Goal: Task Accomplishment & Management: Complete application form

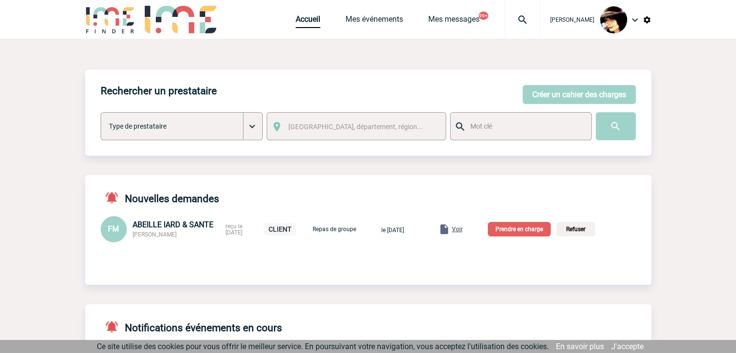
click at [524, 229] on p "Prendre en charge" at bounding box center [519, 229] width 63 height 15
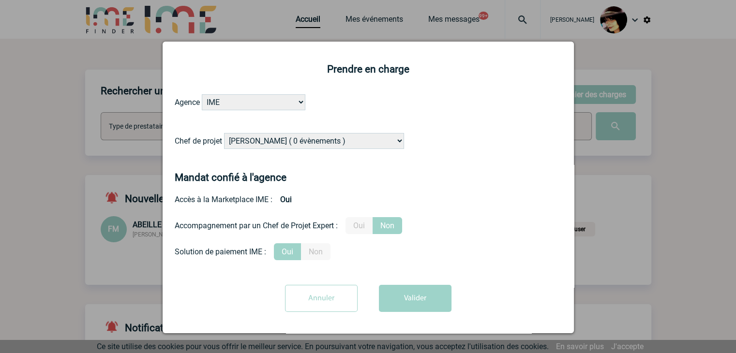
drag, startPoint x: 287, startPoint y: 144, endPoint x: 300, endPoint y: 146, distance: 13.7
click at [287, 144] on select "Alizée VERLAGUET ( 0 évènements ) Anne-Françoise BONHOMME ( 190 évènements ) An…" at bounding box center [314, 141] width 180 height 16
select select "131234"
click at [224, 134] on select "Alizée VERLAGUET ( 0 évènements ) Anne-Françoise BONHOMME ( 190 évènements ) An…" at bounding box center [314, 141] width 180 height 16
click at [355, 229] on label "Oui" at bounding box center [359, 225] width 27 height 17
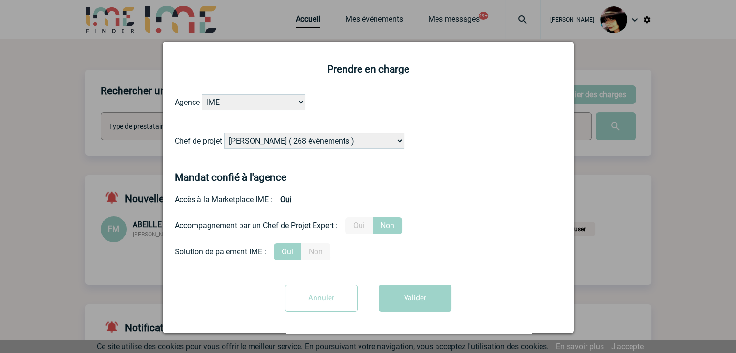
click at [0, 0] on input "Oui" at bounding box center [0, 0] width 0 height 0
click at [412, 297] on button "Valider" at bounding box center [415, 298] width 73 height 27
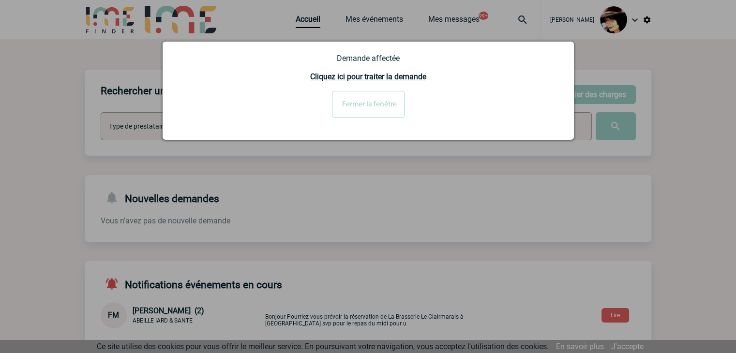
click at [355, 107] on input "Fermer la fenêtre" at bounding box center [368, 104] width 73 height 27
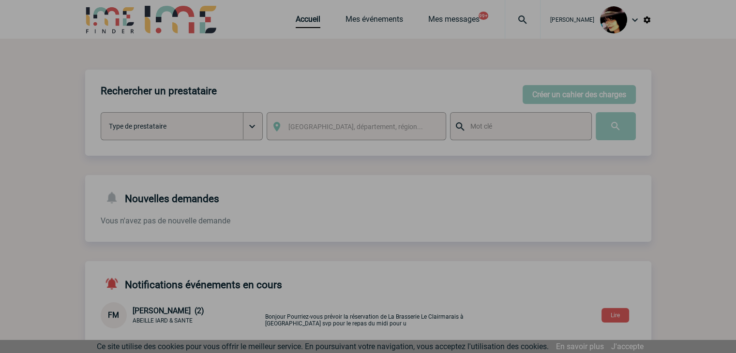
click at [564, 93] on div at bounding box center [368, 176] width 736 height 353
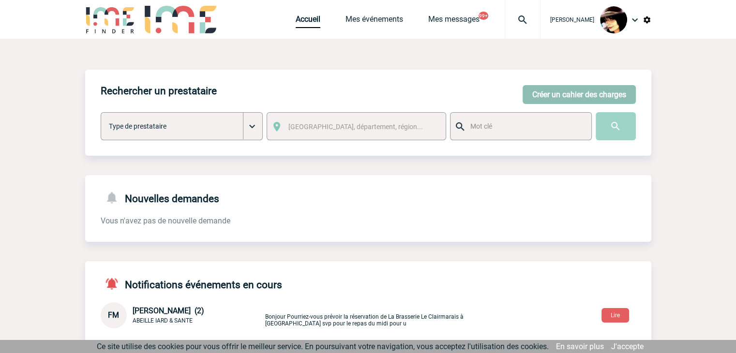
click at [557, 94] on button "Créer un cahier des charges" at bounding box center [579, 94] width 113 height 19
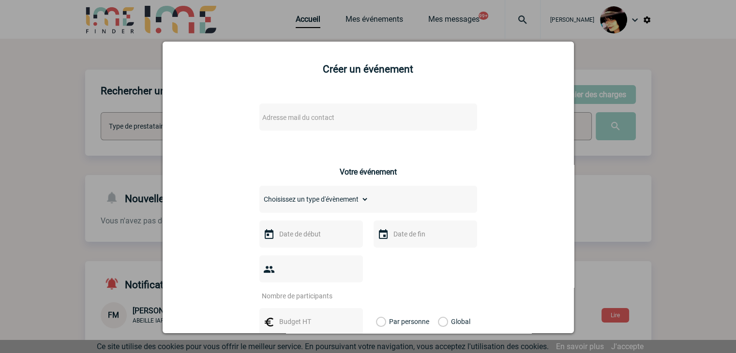
click at [334, 116] on span "Adresse mail du contact" at bounding box center [343, 118] width 169 height 14
type input "marie.couanon@capgemini.com>"
click at [648, 238] on div at bounding box center [368, 176] width 736 height 353
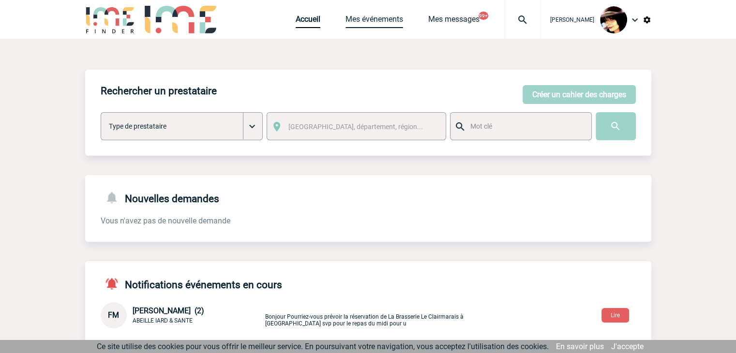
click at [381, 16] on link "Mes événements" at bounding box center [375, 22] width 58 height 14
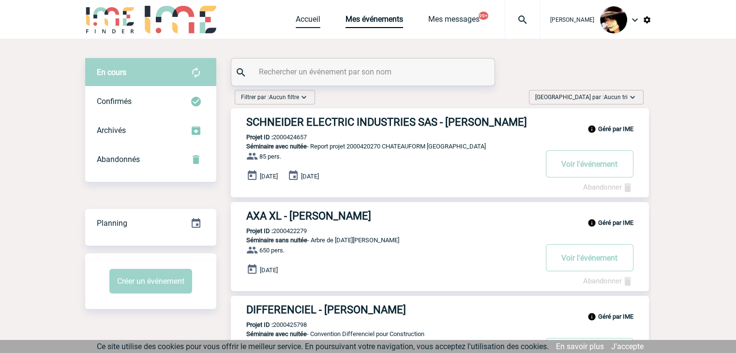
click at [299, 20] on link "Accueil" at bounding box center [308, 22] width 25 height 14
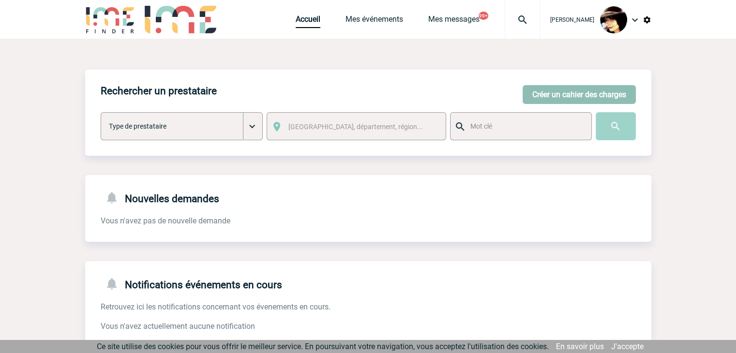
click at [550, 93] on button "Créer un cahier des charges" at bounding box center [579, 94] width 113 height 19
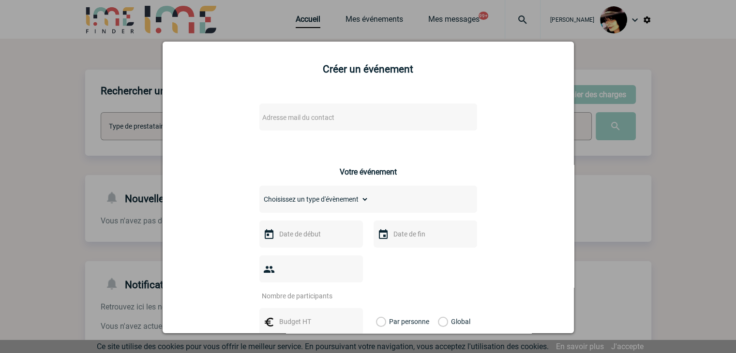
click at [306, 117] on span "Adresse mail du contact" at bounding box center [298, 118] width 72 height 8
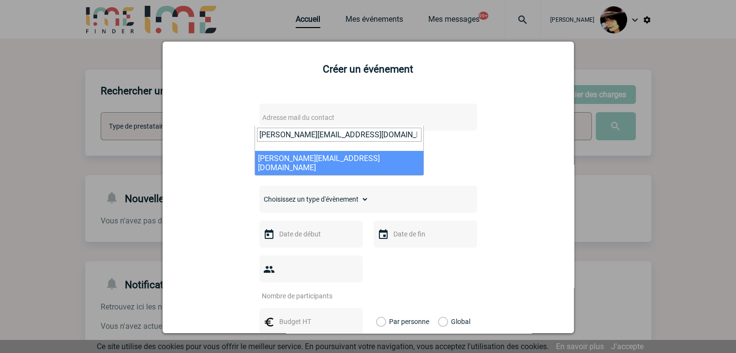
type input "sarah.damiens@bostik.com"
select select "130705"
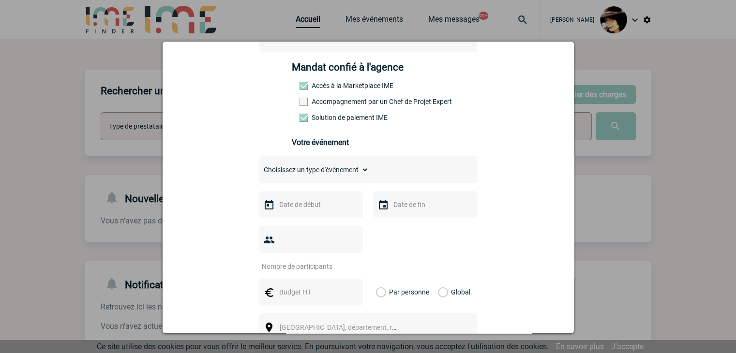
scroll to position [145, 0]
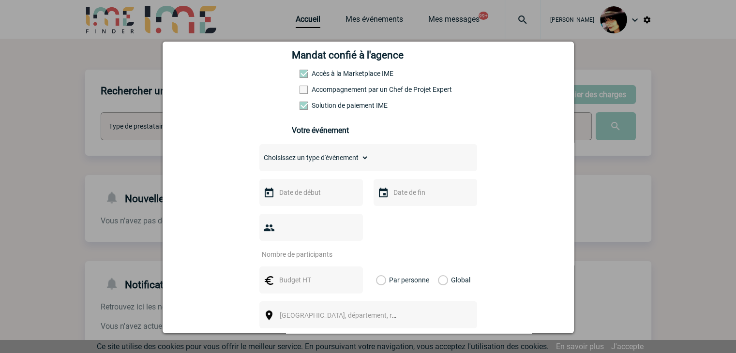
click at [273, 162] on select "Choisissez un type d'évènement Séminaire avec nuitée Séminaire sans nuitée Repa…" at bounding box center [313, 158] width 109 height 14
select select "9"
click at [259, 154] on select "Choisissez un type d'évènement Séminaire avec nuitée Séminaire sans nuitée Repa…" at bounding box center [313, 158] width 109 height 14
click at [308, 195] on input "text" at bounding box center [310, 192] width 67 height 13
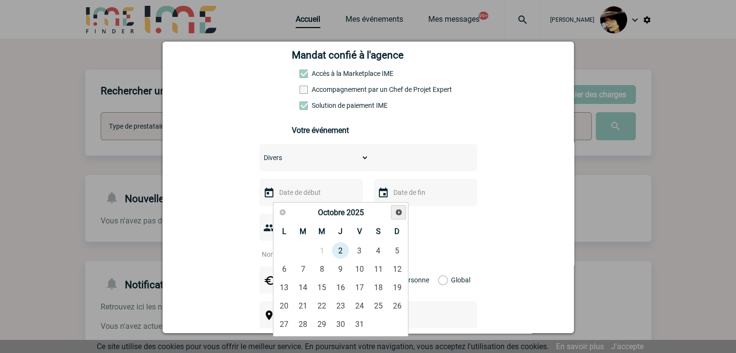
click at [396, 214] on span "Suivant" at bounding box center [399, 213] width 8 height 8
click at [303, 303] on link "18" at bounding box center [303, 305] width 18 height 17
type input "18-11-2025"
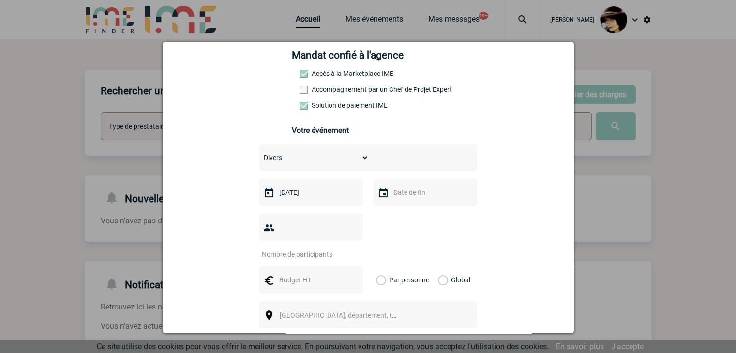
click at [290, 248] on input "number" at bounding box center [304, 254] width 91 height 13
type input "1"
drag, startPoint x: 288, startPoint y: 264, endPoint x: 286, endPoint y: 254, distance: 10.3
click at [288, 274] on input "text" at bounding box center [310, 280] width 67 height 13
type input "12549"
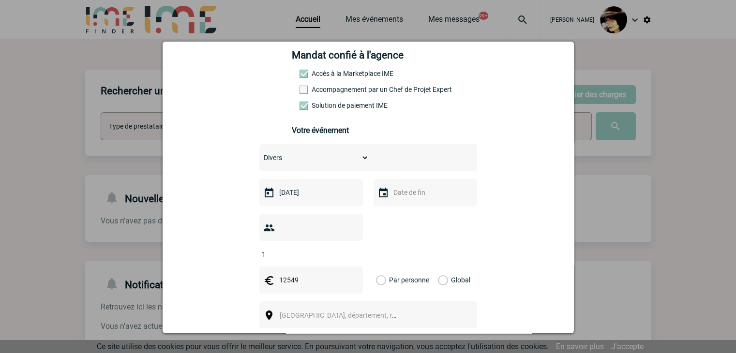
click at [438, 268] on label "Global" at bounding box center [441, 280] width 6 height 27
click at [0, 0] on input "Global" at bounding box center [0, 0] width 0 height 0
click at [328, 312] on span "Ville, département, région..." at bounding box center [347, 316] width 135 height 8
type input "ile de fr"
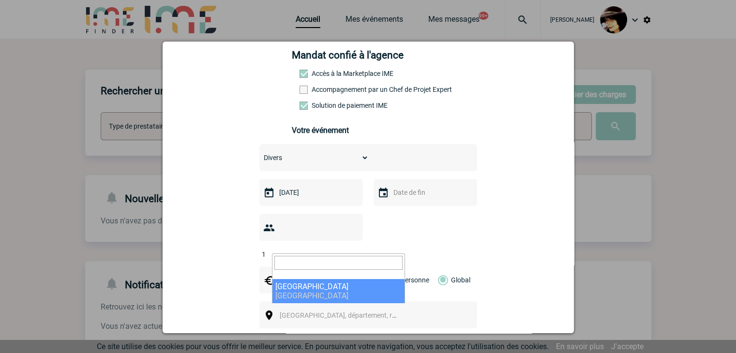
select select "2"
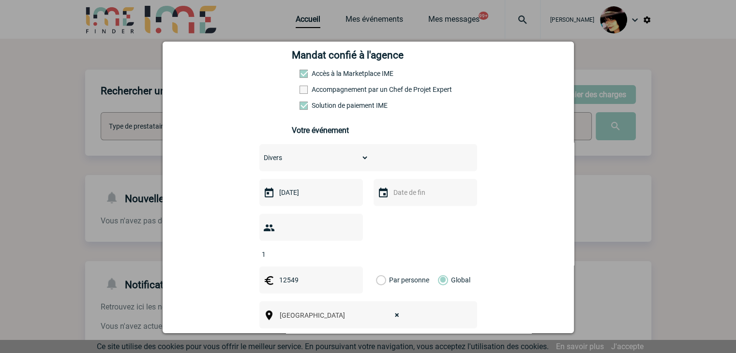
scroll to position [242, 0]
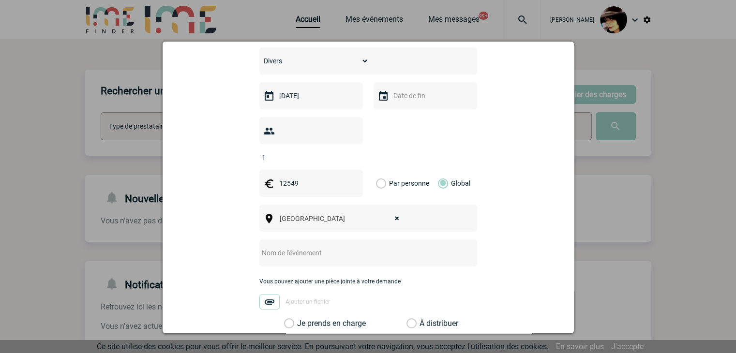
click at [289, 247] on input "text" at bounding box center [355, 253] width 192 height 13
click at [340, 247] on input "CENTRALISATION -" at bounding box center [355, 253] width 192 height 13
paste input "METSTRADE 2025"
type input "CENTRALISATION - METSTRADE 2025"
click at [407, 319] on label "À distribuer" at bounding box center [412, 324] width 10 height 10
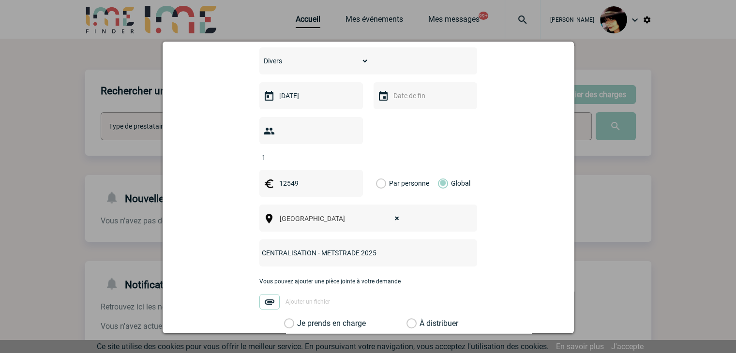
click at [0, 0] on input "À distribuer" at bounding box center [0, 0] width 0 height 0
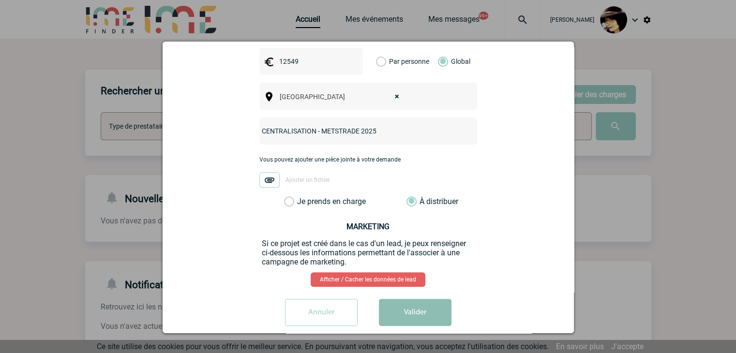
scroll to position [364, 0]
click at [415, 299] on button "Valider" at bounding box center [415, 312] width 73 height 27
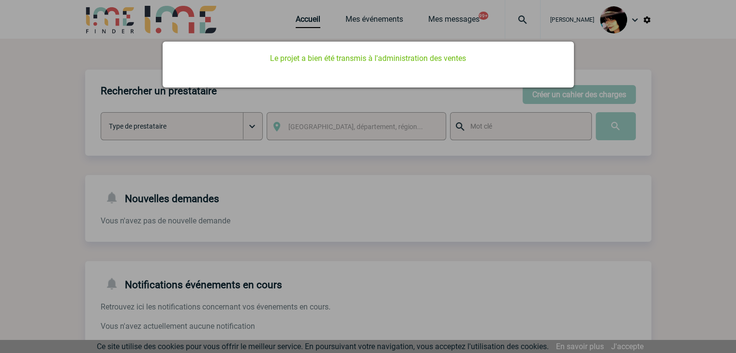
scroll to position [0, 0]
click at [310, 219] on div at bounding box center [368, 176] width 736 height 353
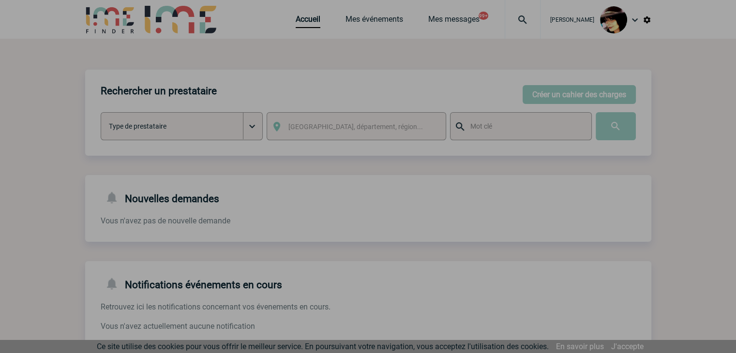
click at [294, 23] on div at bounding box center [368, 176] width 736 height 353
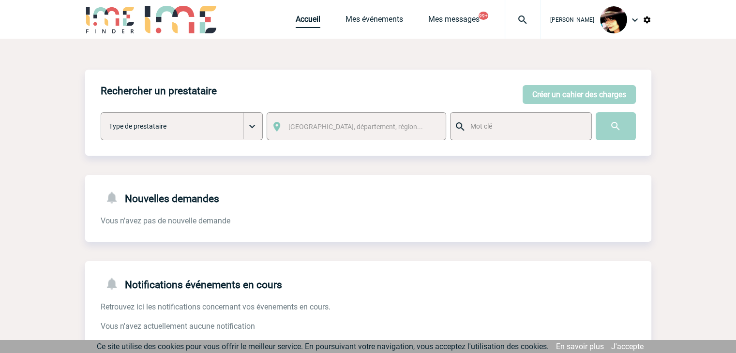
click at [296, 21] on link "Accueil" at bounding box center [308, 22] width 25 height 14
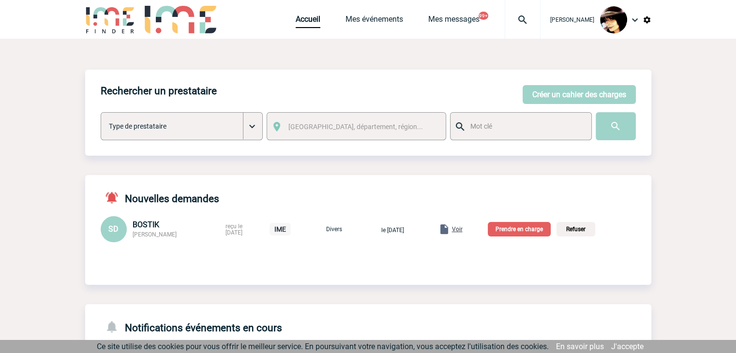
click at [463, 229] on span "Voir" at bounding box center [457, 229] width 11 height 7
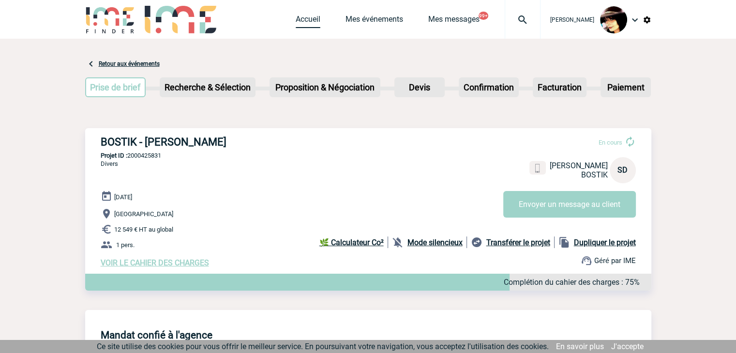
click at [300, 19] on link "Accueil" at bounding box center [308, 22] width 25 height 14
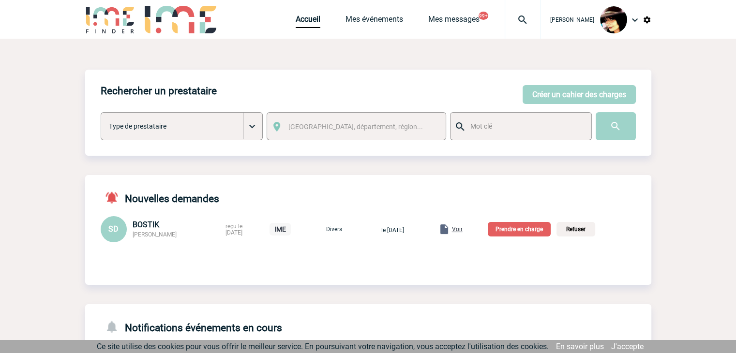
click at [511, 233] on p "Prendre en charge" at bounding box center [519, 229] width 63 height 15
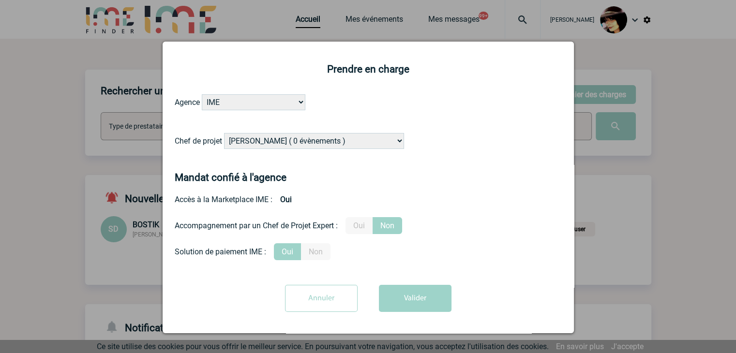
click at [316, 140] on select "[PERSON_NAME] ( 0 évènements ) [PERSON_NAME] ( 190 évènements ) [PERSON_NAME] (…" at bounding box center [314, 141] width 180 height 16
select select "129834"
click at [339, 140] on select "[PERSON_NAME] ( 0 évènements ) [PERSON_NAME] ( 190 évènements ) [PERSON_NAME] (…" at bounding box center [314, 141] width 180 height 16
click at [444, 303] on button "Valider" at bounding box center [415, 298] width 73 height 27
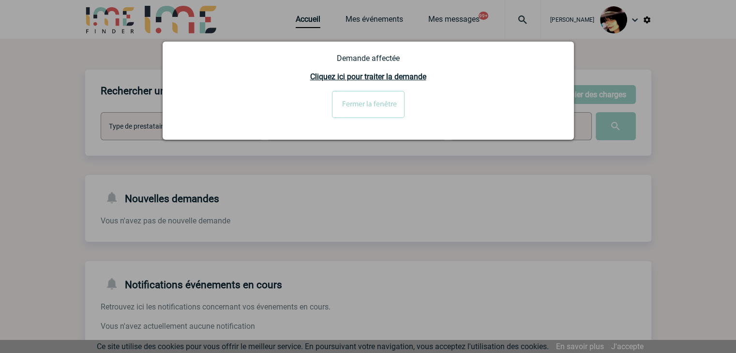
click at [363, 107] on input "Fermer la fenêtre" at bounding box center [368, 104] width 73 height 27
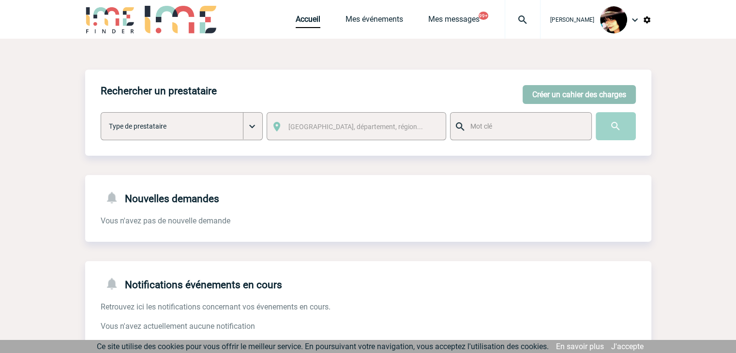
click at [575, 94] on button "Créer un cahier des charges" at bounding box center [579, 94] width 113 height 19
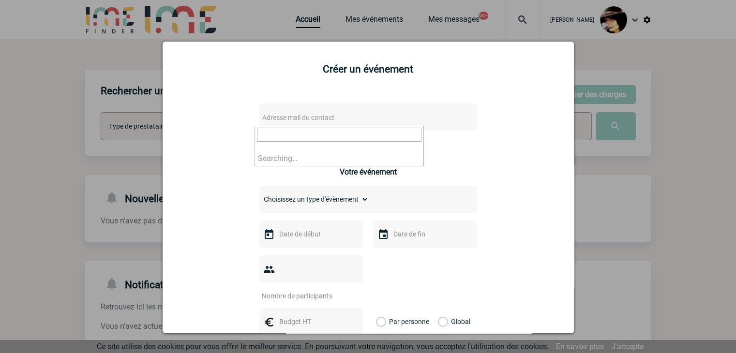
click at [347, 115] on span "Adresse mail du contact" at bounding box center [343, 118] width 169 height 14
type input "[EMAIL_ADDRESS][DOMAIN_NAME]"
